Goal: Information Seeking & Learning: Understand process/instructions

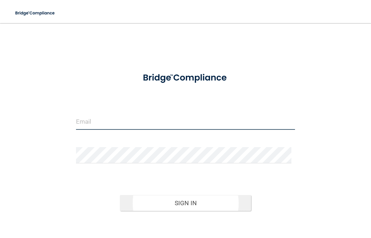
type input "[EMAIL_ADDRESS][DOMAIN_NAME]"
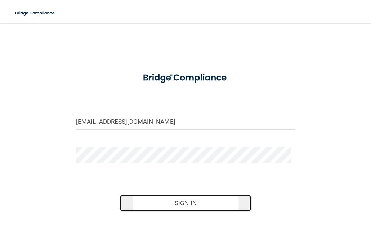
click at [150, 202] on button "Sign In" at bounding box center [186, 203] width 132 height 16
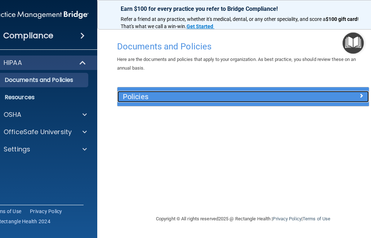
click at [150, 98] on h5 "Policies" at bounding box center [212, 97] width 178 height 8
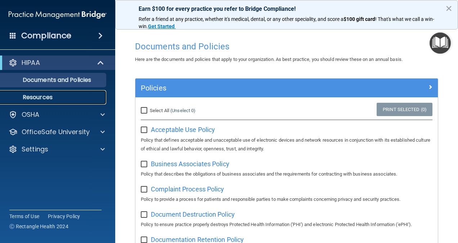
click at [50, 94] on p "Resources" at bounding box center [54, 97] width 98 height 7
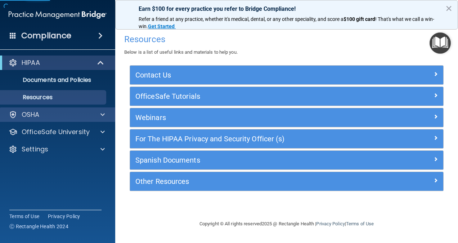
click at [38, 119] on div "OSHA" at bounding box center [58, 114] width 116 height 14
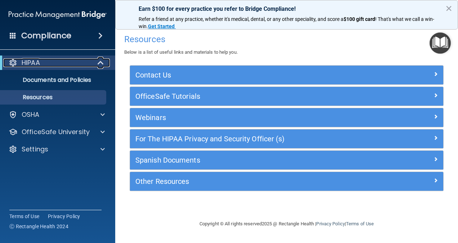
click at [47, 63] on div "HIPAA" at bounding box center [47, 62] width 89 height 9
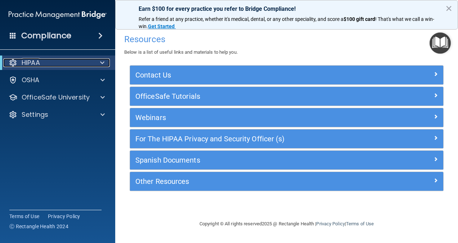
click at [99, 63] on div at bounding box center [101, 62] width 18 height 9
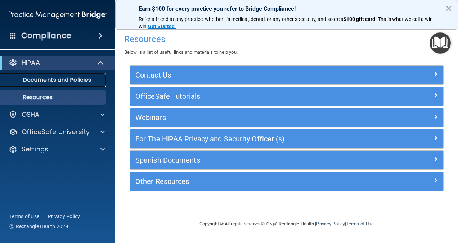
click at [77, 82] on p "Documents and Policies" at bounding box center [54, 79] width 98 height 7
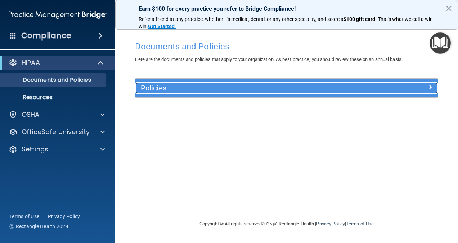
click at [153, 92] on h5 "Policies" at bounding box center [249, 88] width 216 height 8
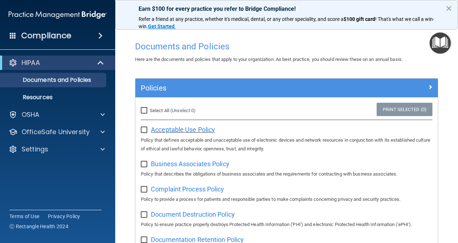
click at [162, 130] on span "Acceptable Use Policy" at bounding box center [183, 130] width 64 height 8
